Goal: Task Accomplishment & Management: Manage account settings

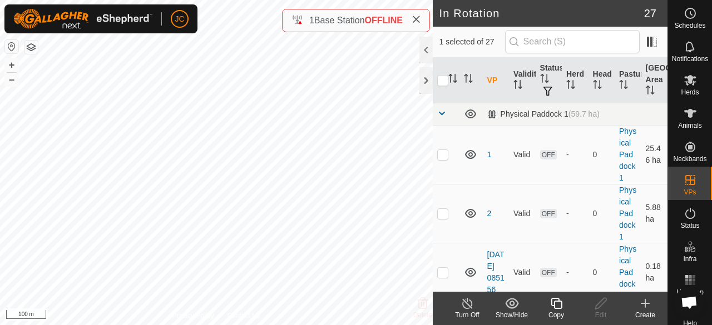
checkbox input "true"
checkbox input "false"
click at [606, 304] on icon at bounding box center [601, 303] width 14 height 13
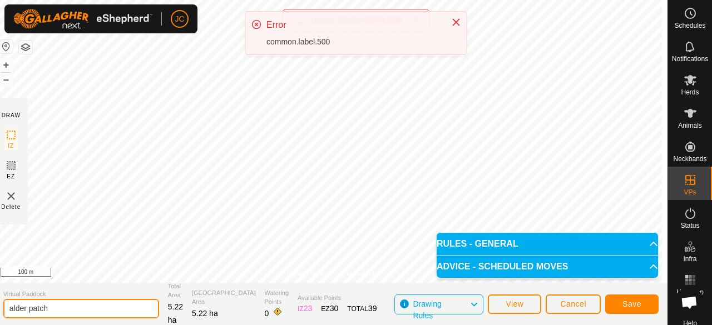
click at [109, 303] on input "alder patch" at bounding box center [81, 308] width 156 height 19
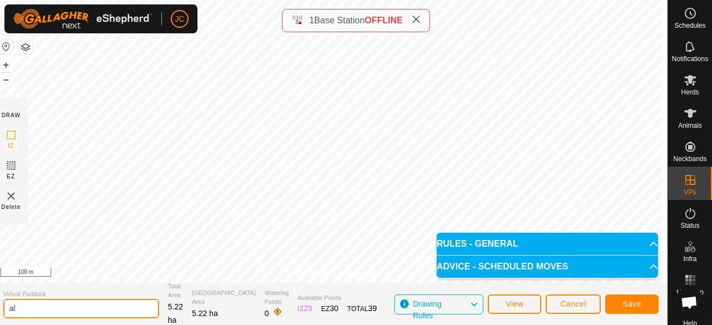
type input "a"
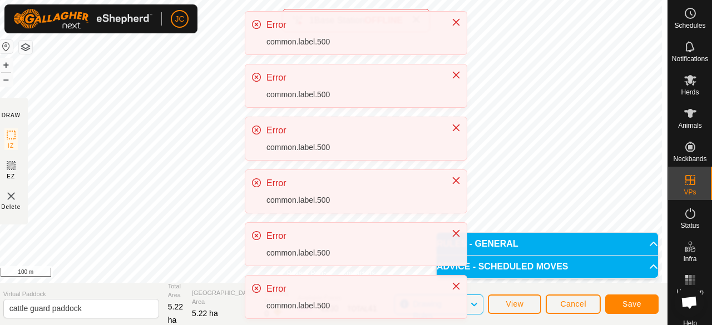
click at [327, 170] on p-toastitem "Error common.label.500" at bounding box center [356, 192] width 223 height 44
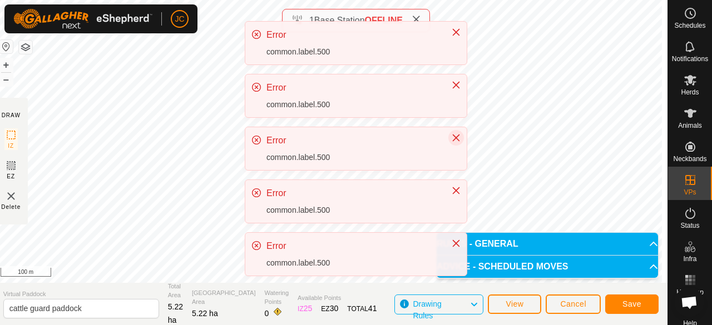
click at [456, 142] on icon "Close" at bounding box center [456, 138] width 9 height 9
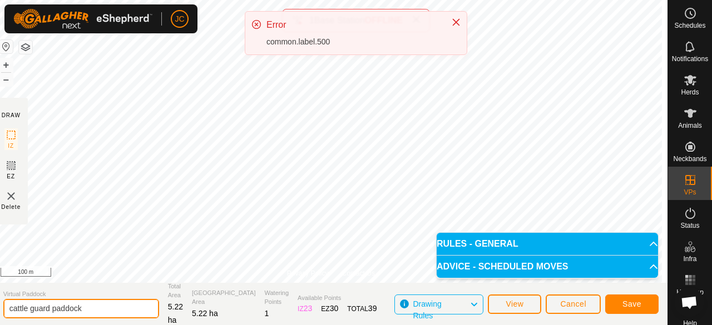
click at [136, 309] on input "cattle guard paddock" at bounding box center [81, 308] width 156 height 19
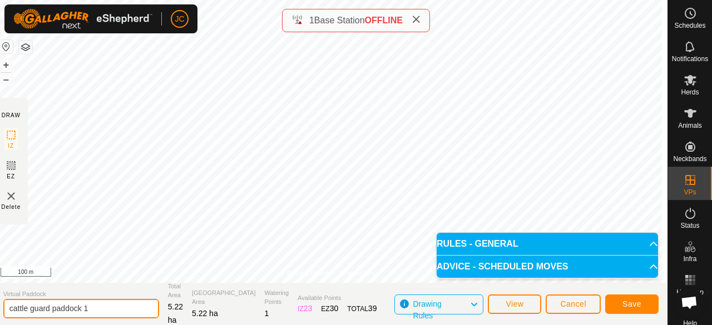
type input "cattle guard paddock 1"
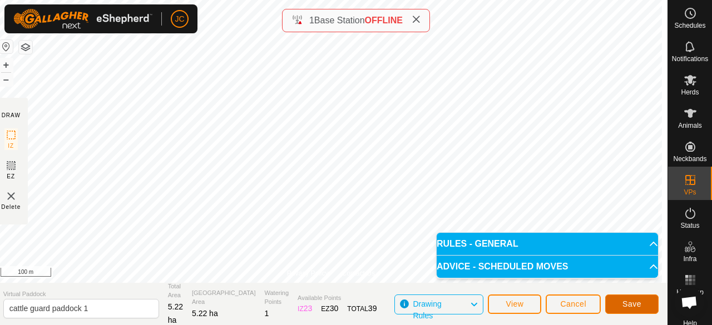
click at [632, 307] on span "Save" at bounding box center [632, 304] width 19 height 9
click at [584, 313] on button "Cancel" at bounding box center [573, 304] width 55 height 19
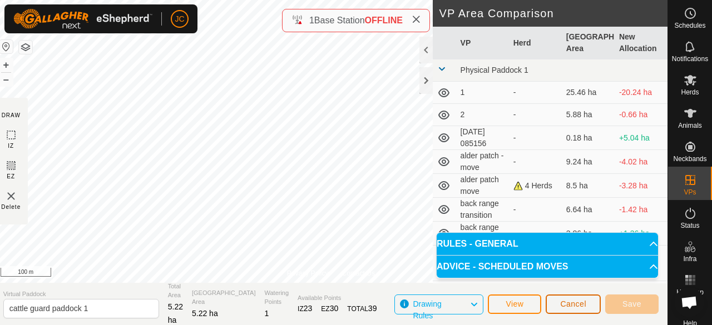
click at [577, 305] on span "Cancel" at bounding box center [573, 304] width 26 height 9
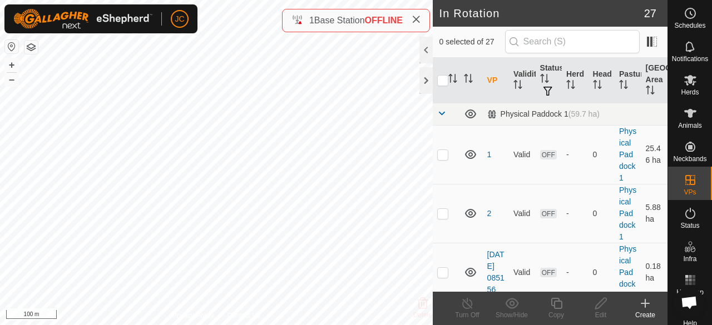
checkbox input "true"
checkbox input "false"
checkbox input "true"
checkbox input "false"
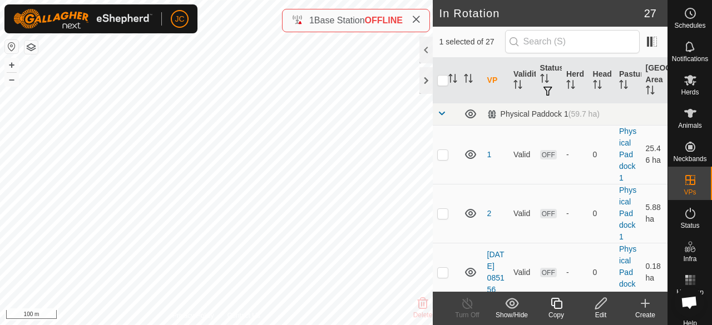
click at [596, 307] on icon at bounding box center [600, 303] width 11 height 11
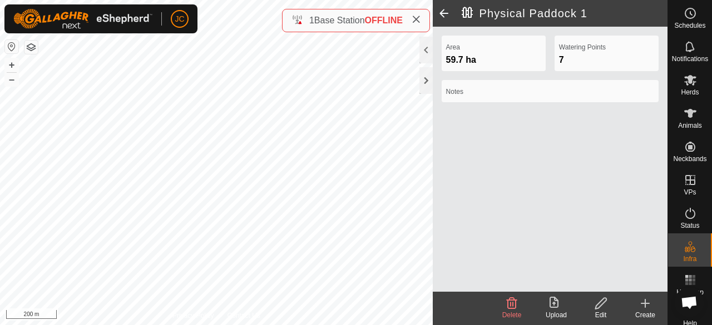
click at [443, 10] on span at bounding box center [444, 13] width 22 height 27
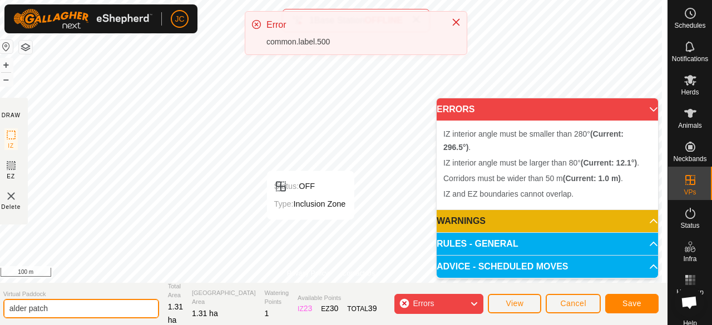
click at [102, 312] on input "alder patch" at bounding box center [81, 308] width 156 height 19
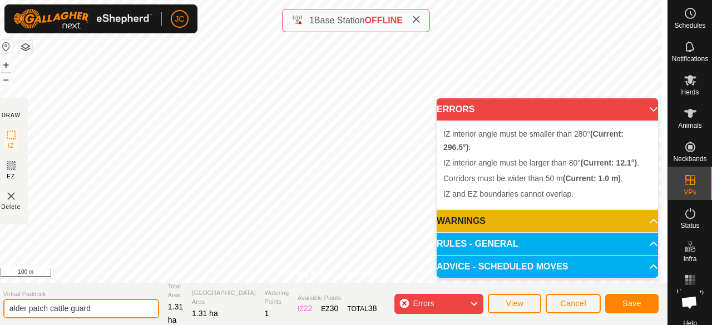
click at [51, 309] on input "alder patch cattle guard" at bounding box center [81, 308] width 156 height 19
type input "cattle guard"
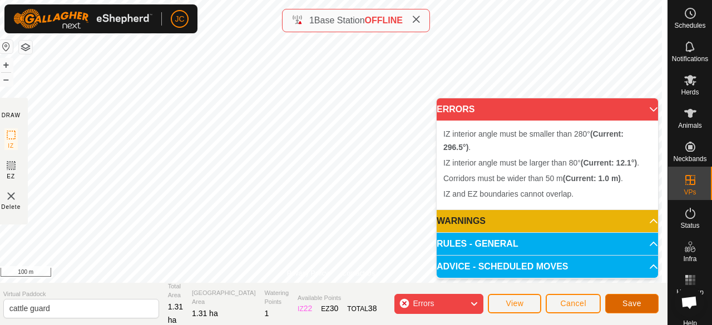
click at [640, 308] on span "Save" at bounding box center [632, 303] width 19 height 9
